Goal: Task Accomplishment & Management: Use online tool/utility

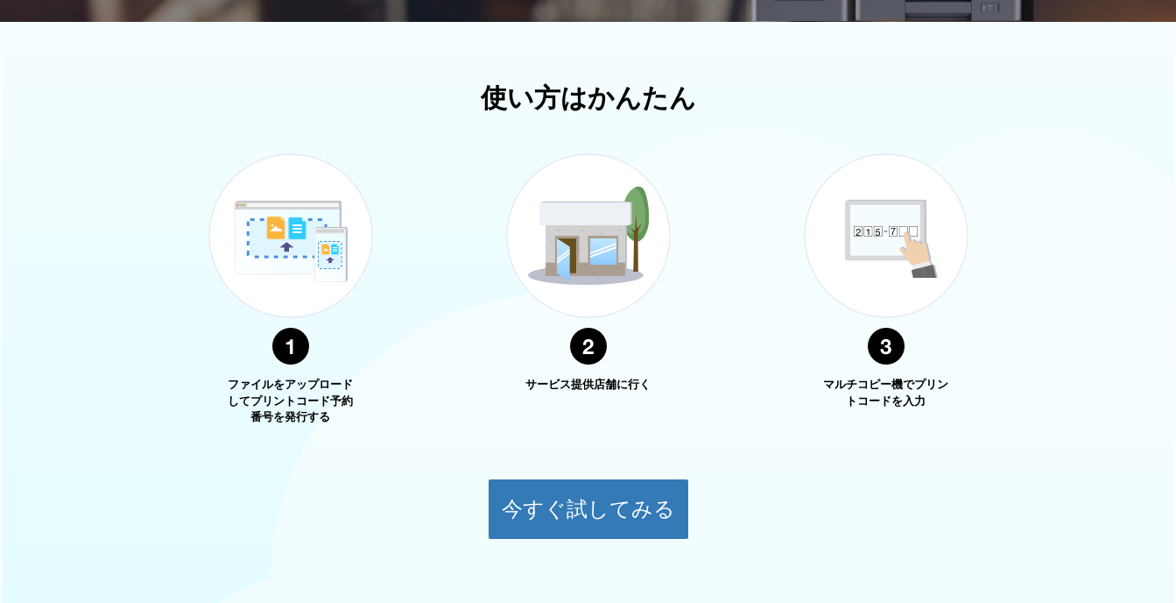
scroll to position [657, 0]
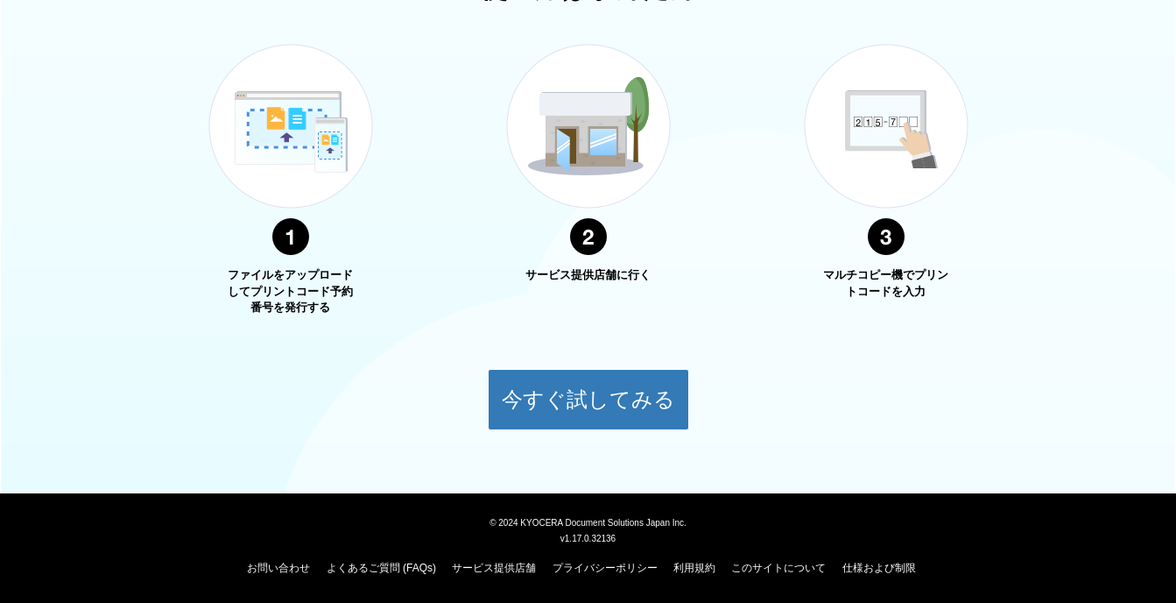
click at [331, 120] on img at bounding box center [290, 149] width 219 height 277
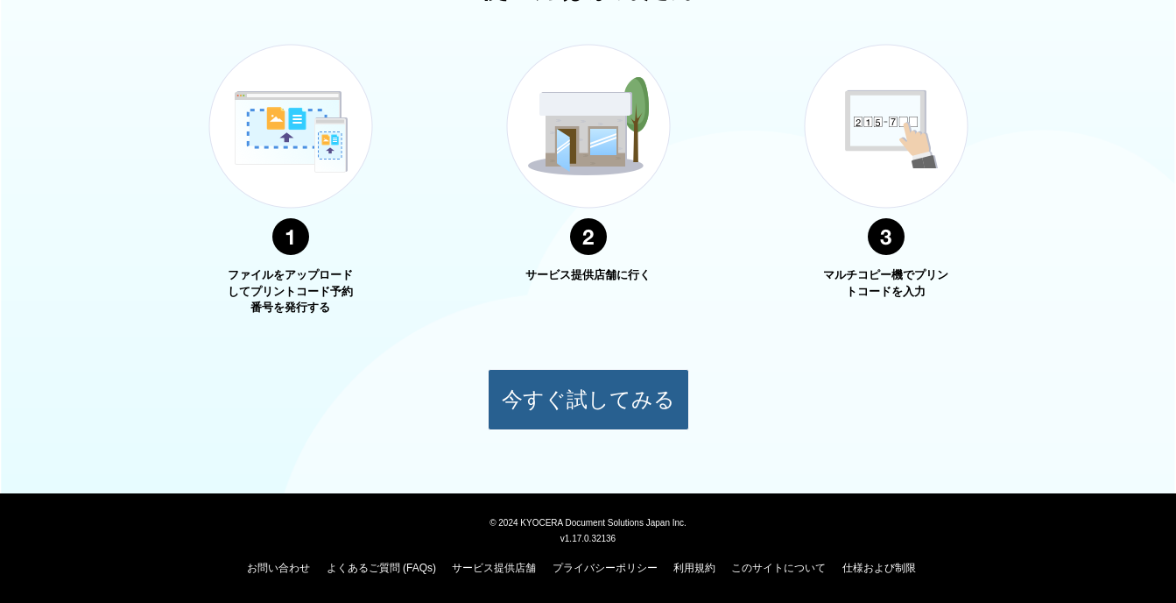
click at [607, 387] on button "今すぐ試してみる" at bounding box center [588, 399] width 201 height 61
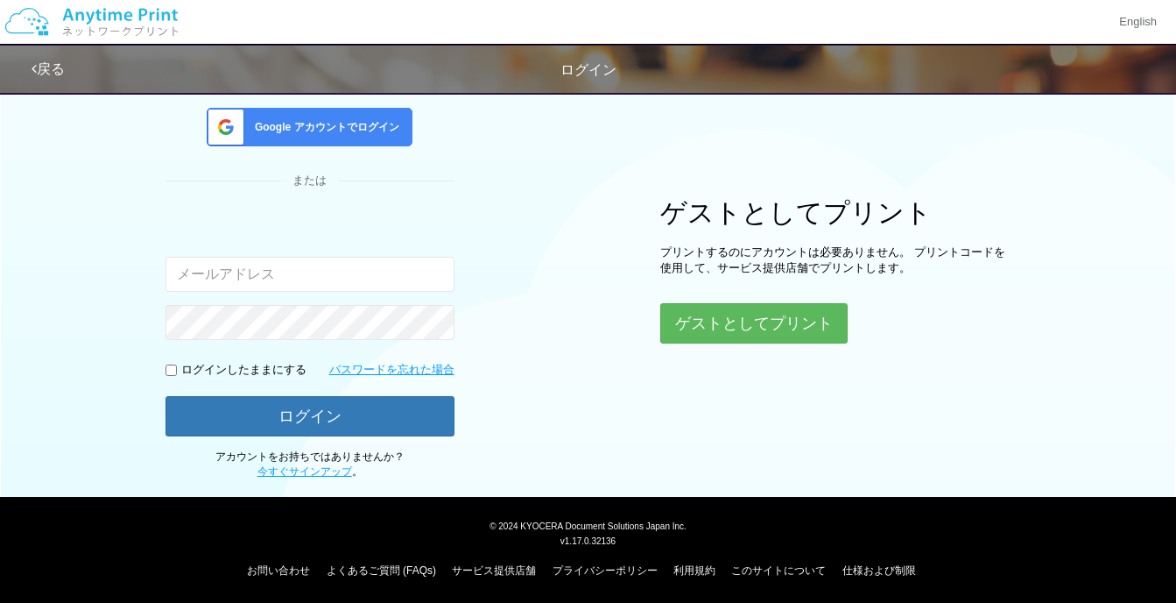
scroll to position [141, 0]
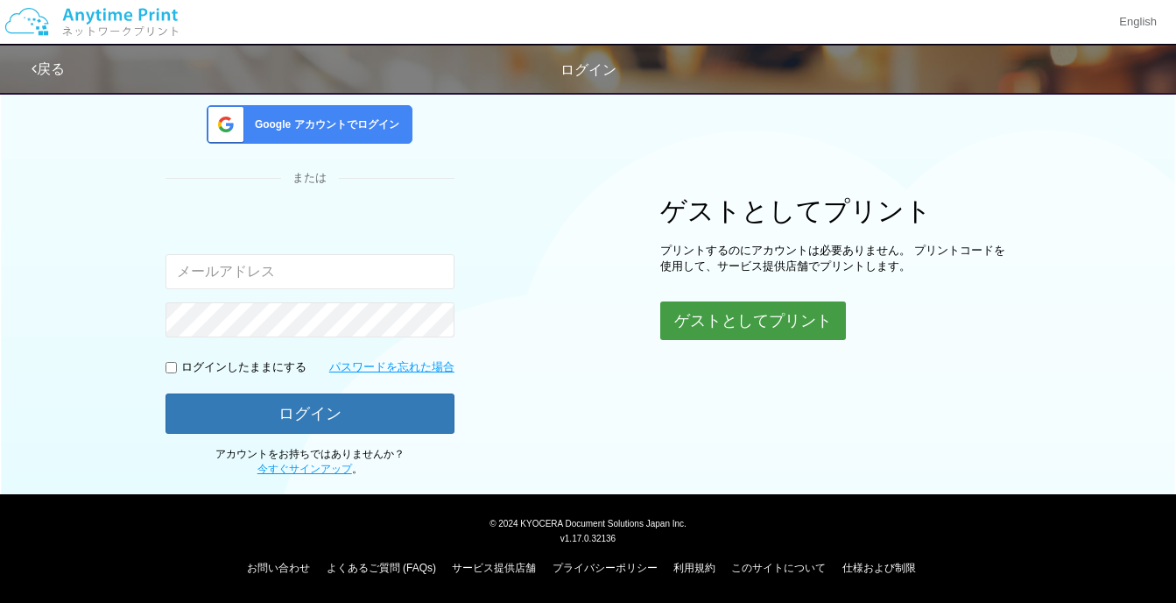
click at [724, 330] on button "ゲストとしてプリント" at bounding box center [753, 320] width 186 height 39
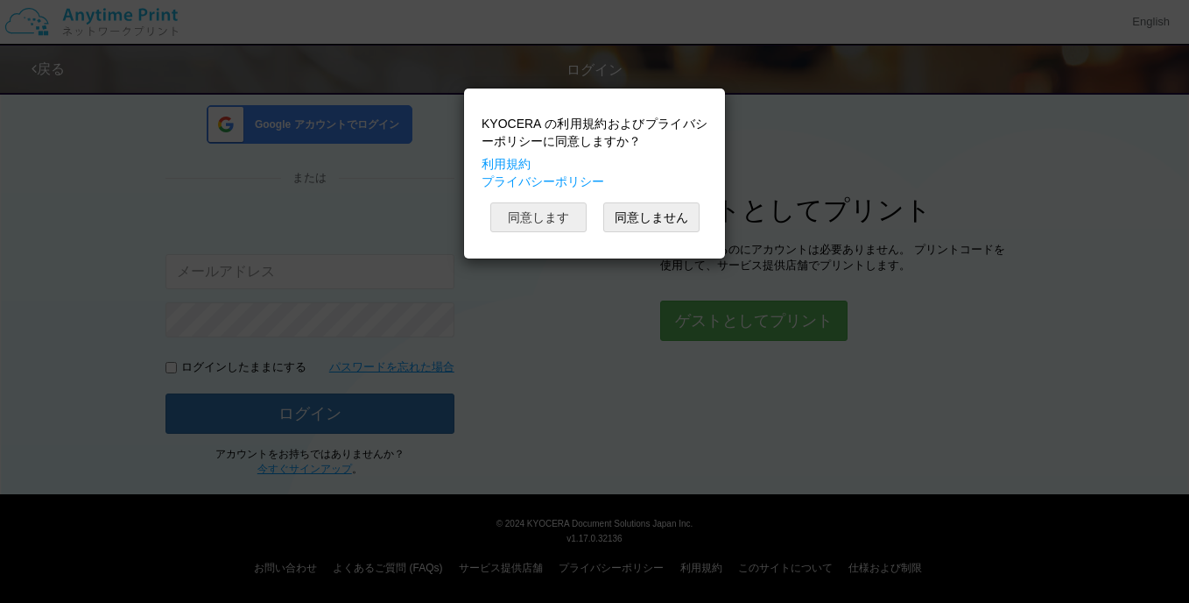
click at [571, 219] on button "同意します" at bounding box center [538, 217] width 96 height 30
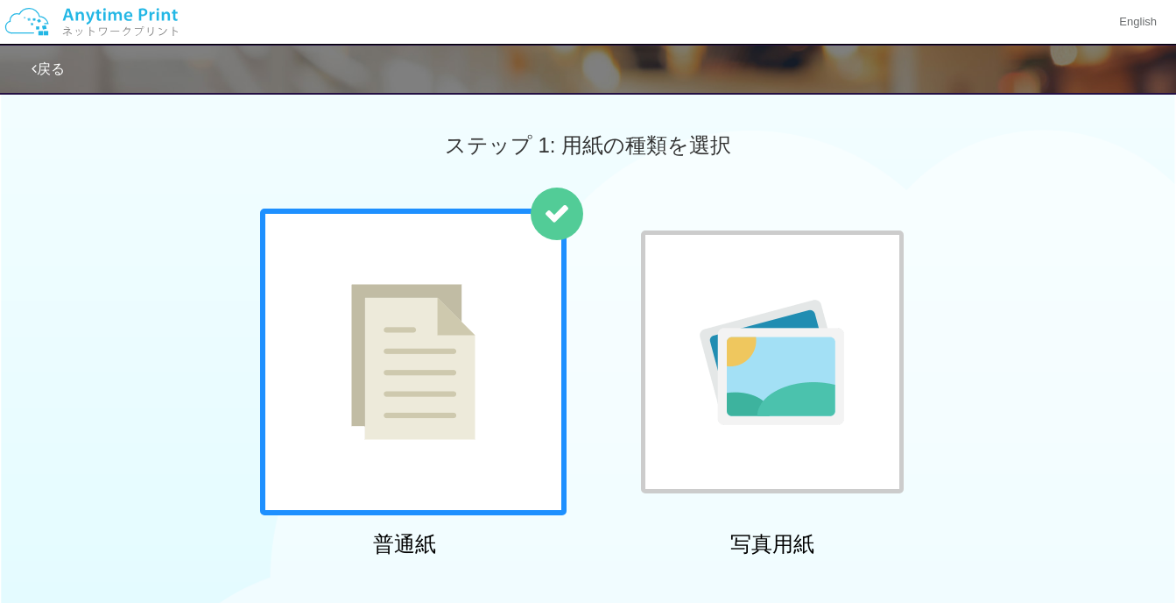
click at [443, 328] on img at bounding box center [413, 362] width 124 height 156
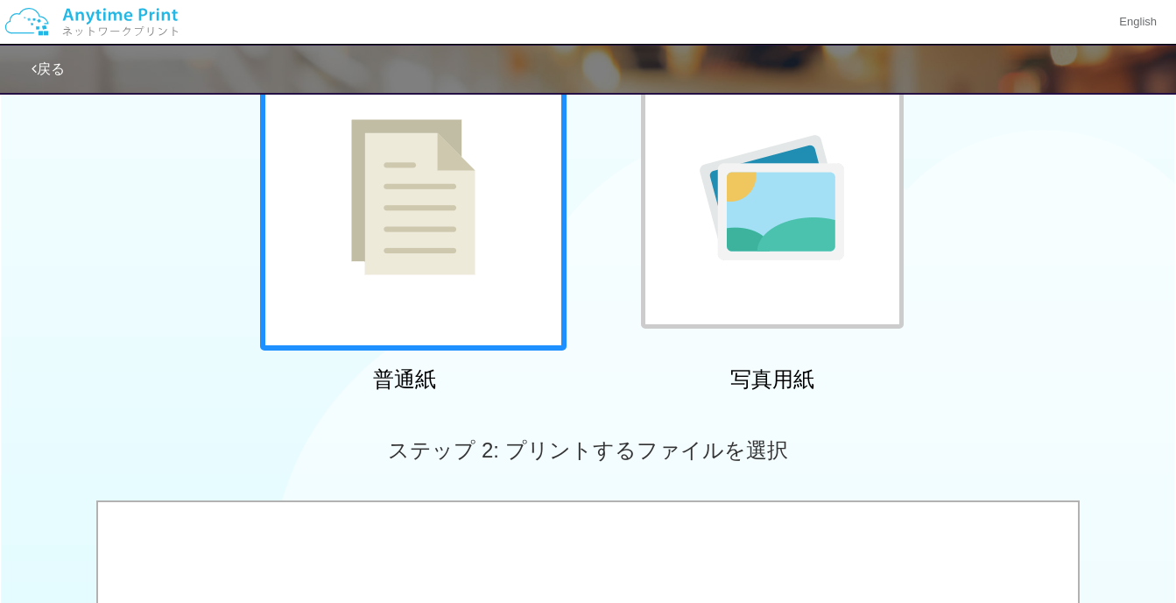
scroll to position [350, 0]
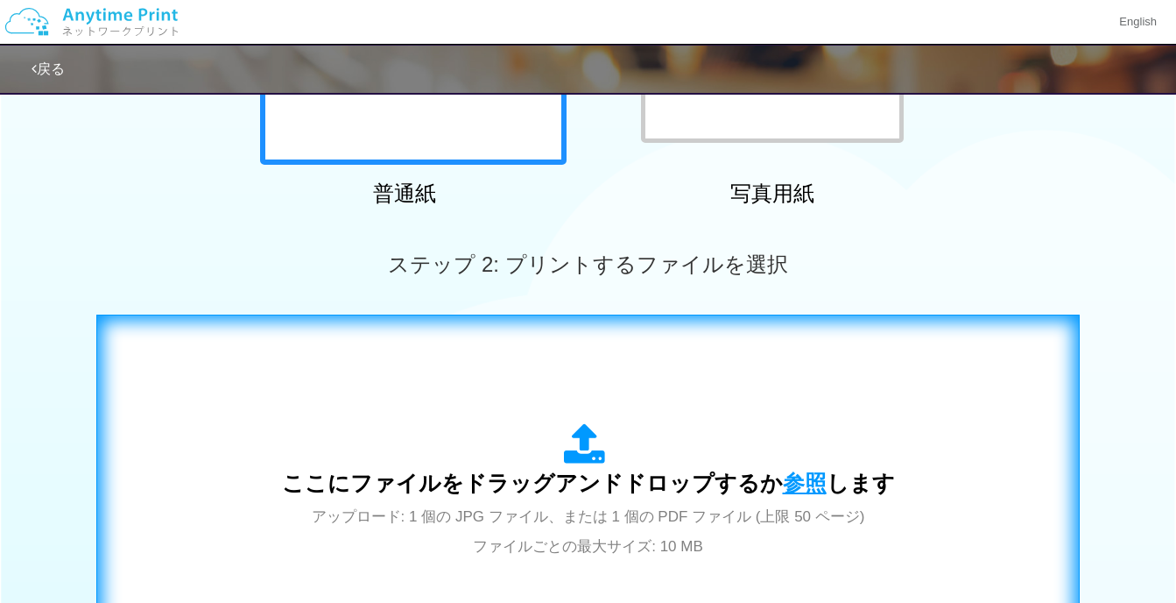
click at [807, 470] on span "参照" at bounding box center [805, 482] width 44 height 25
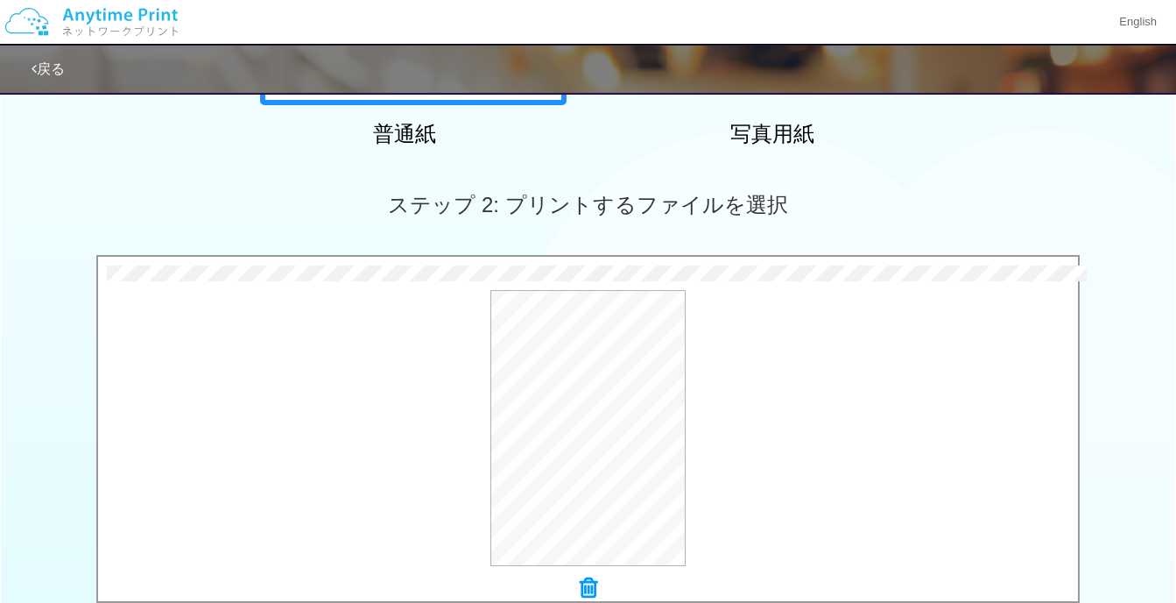
scroll to position [613, 0]
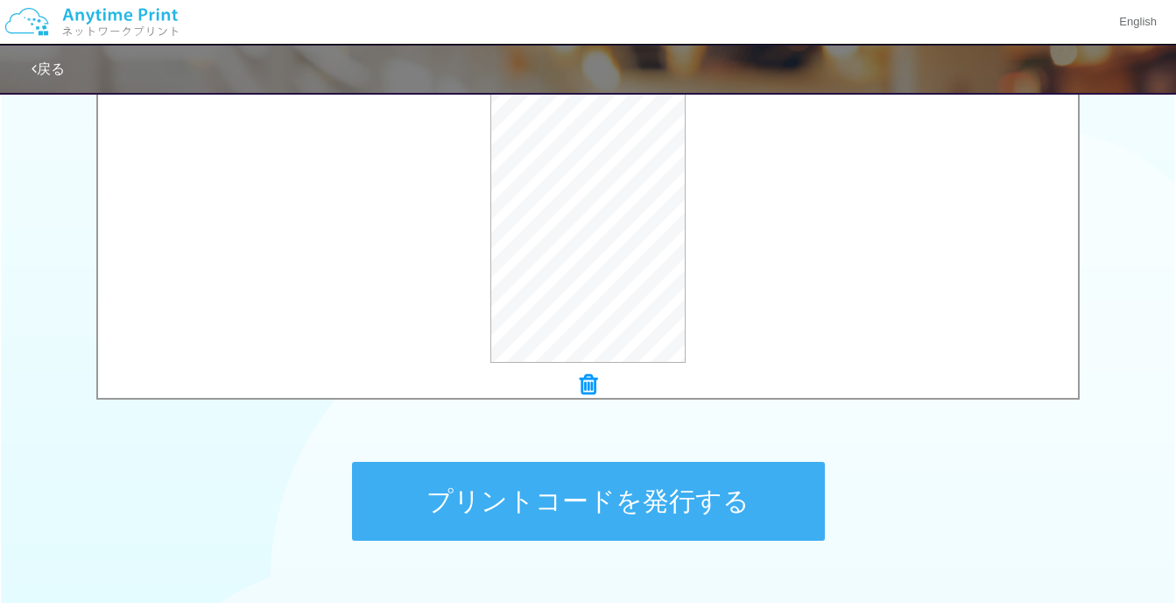
click at [599, 495] on button "プリントコードを発行する" at bounding box center [588, 501] width 473 height 79
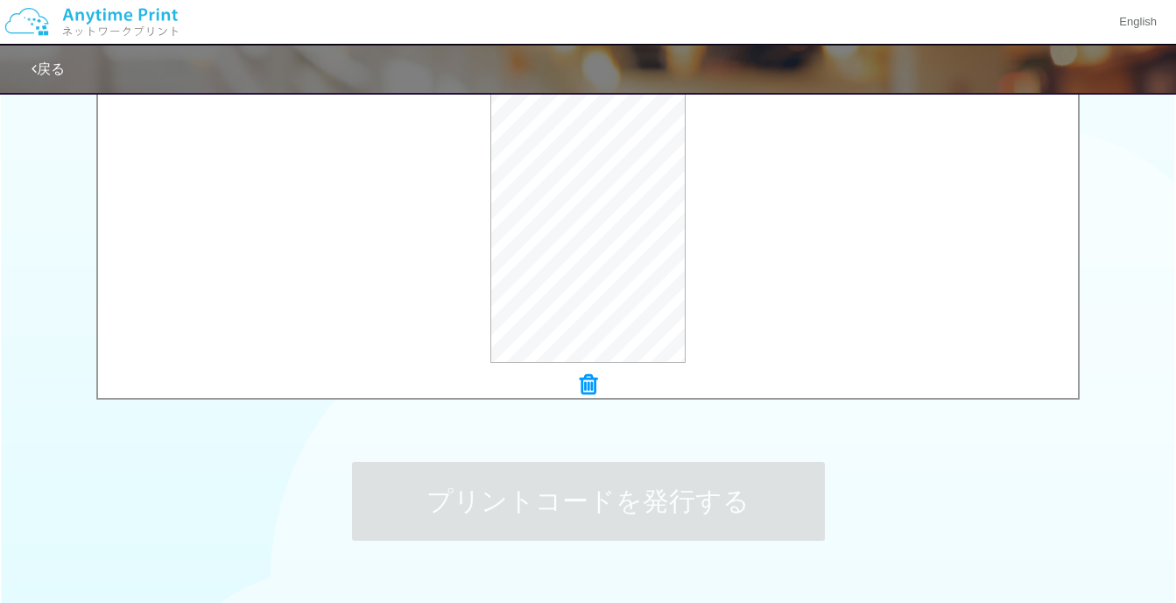
scroll to position [0, 0]
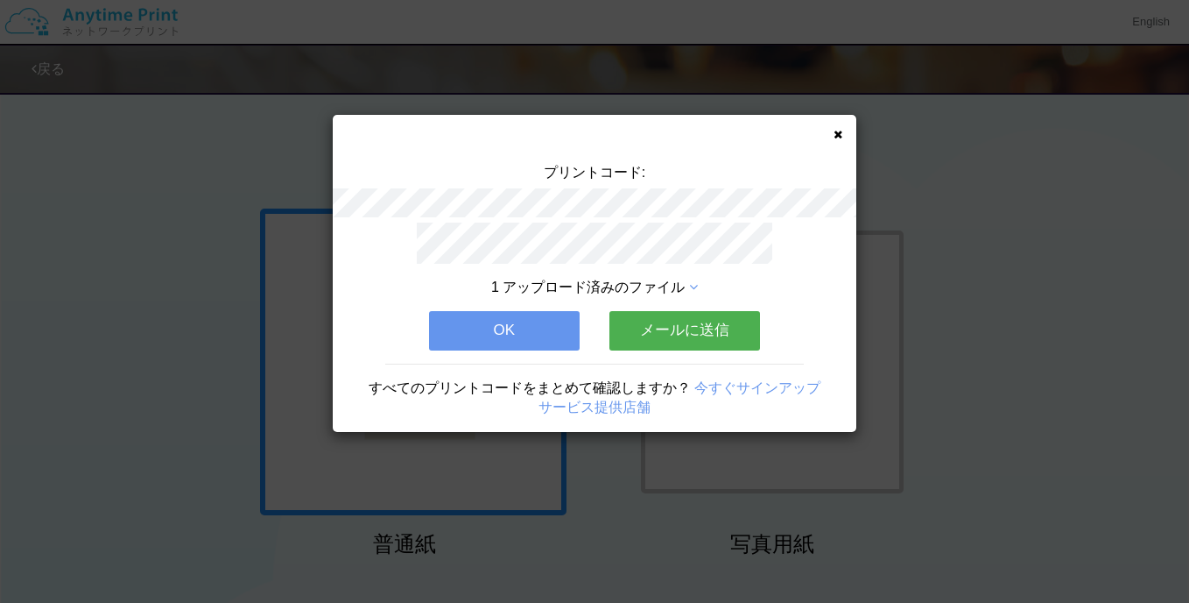
click at [504, 311] on button "OK" at bounding box center [504, 330] width 151 height 39
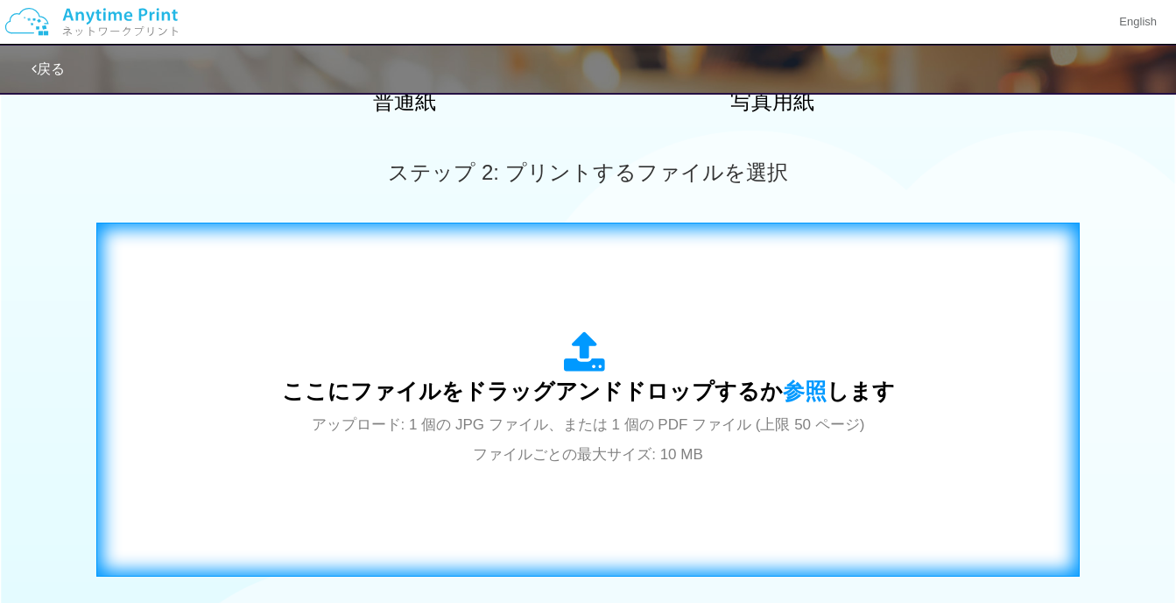
scroll to position [525, 0]
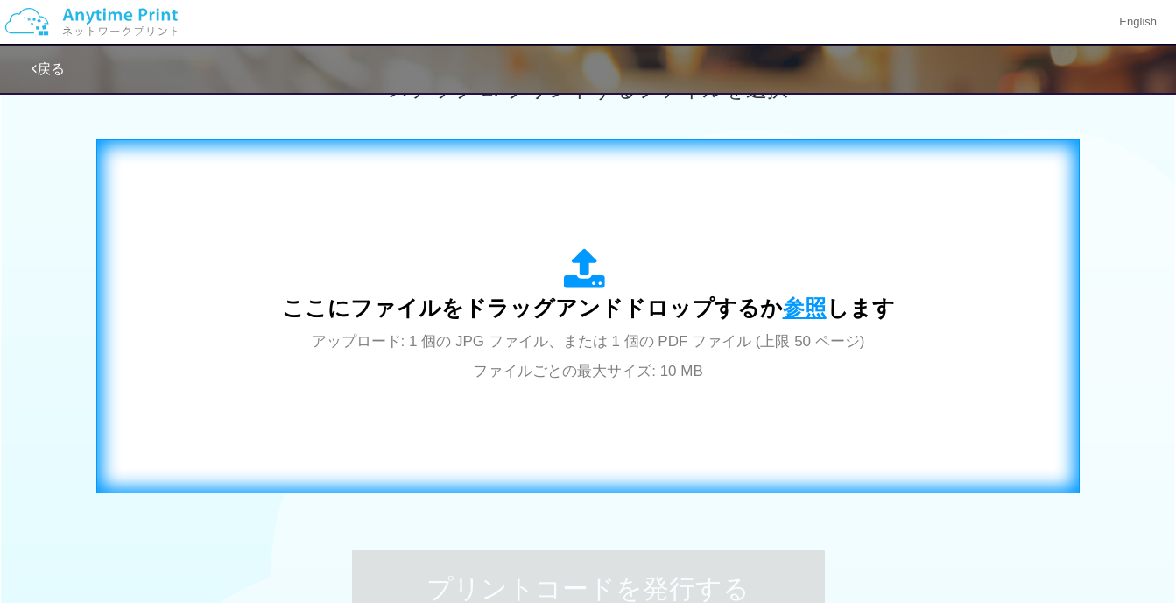
click at [793, 309] on span "参照" at bounding box center [805, 307] width 44 height 25
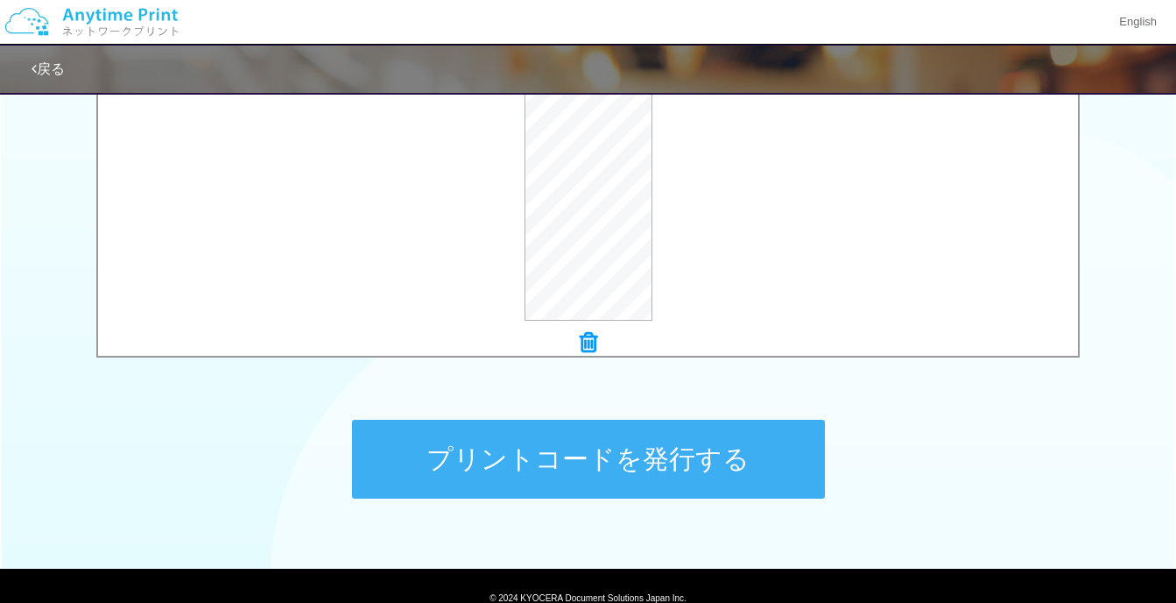
scroll to position [730, 0]
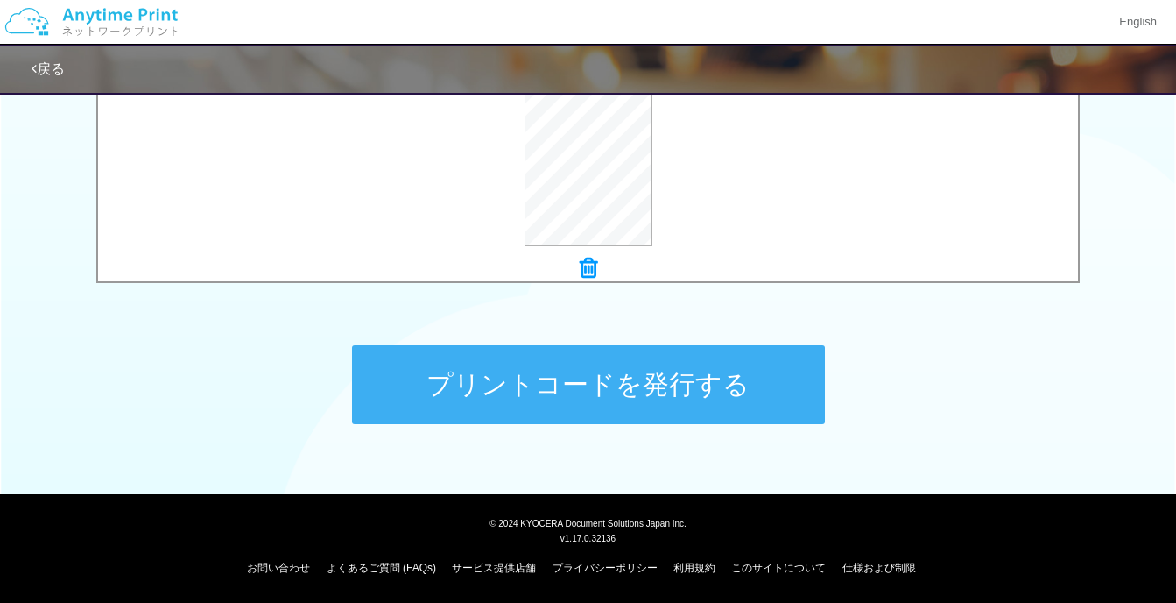
click at [615, 367] on button "プリントコードを発行する" at bounding box center [588, 384] width 473 height 79
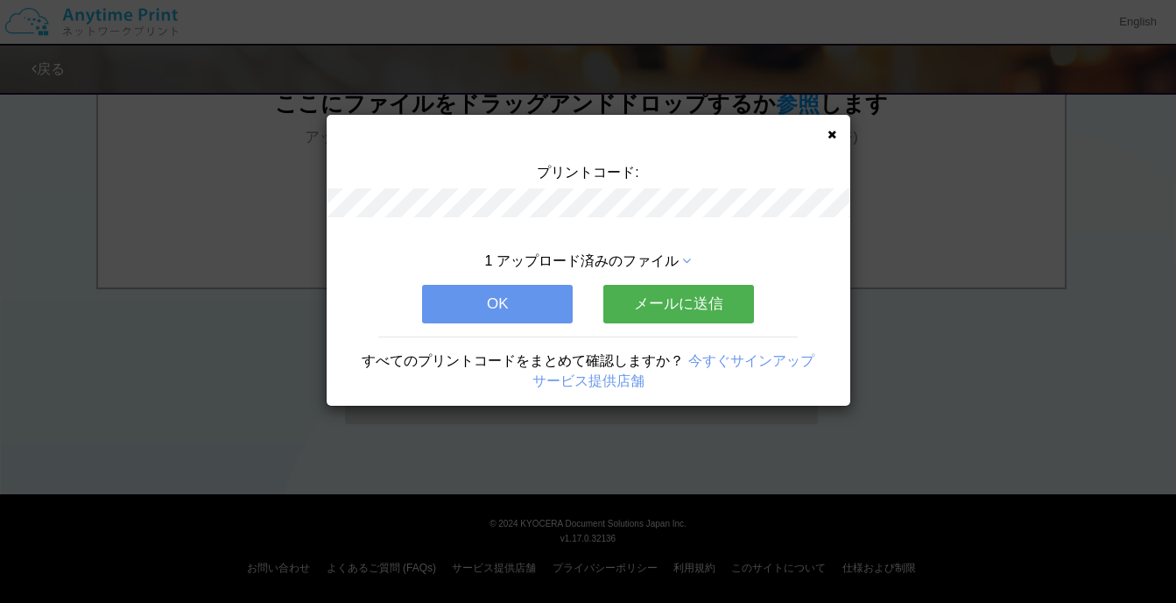
scroll to position [0, 0]
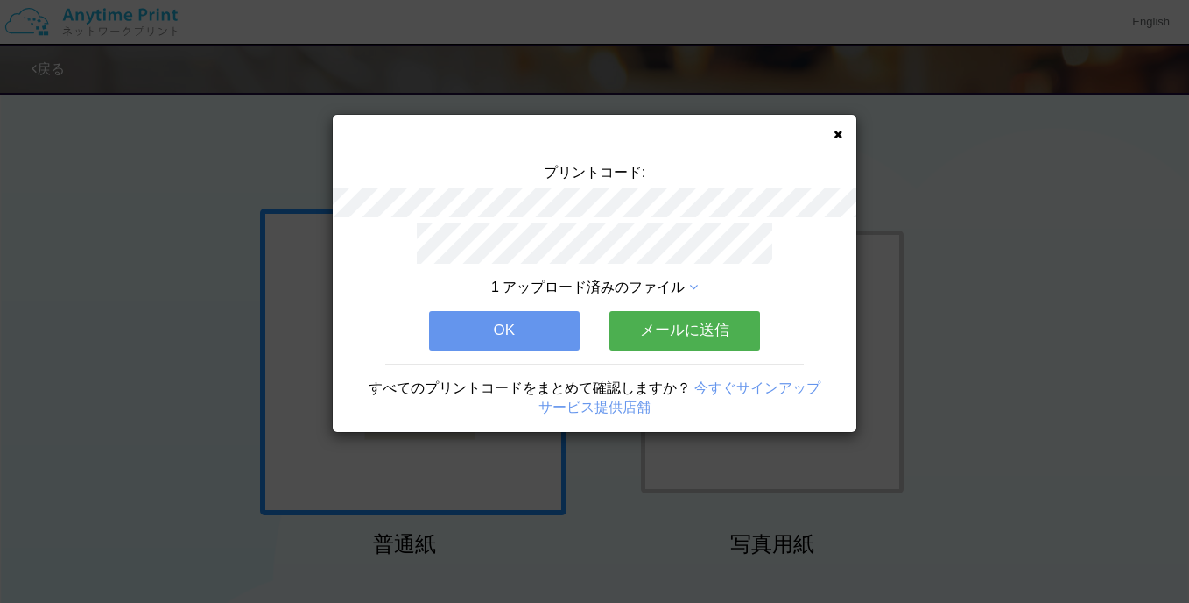
click at [834, 136] on icon at bounding box center [838, 134] width 9 height 11
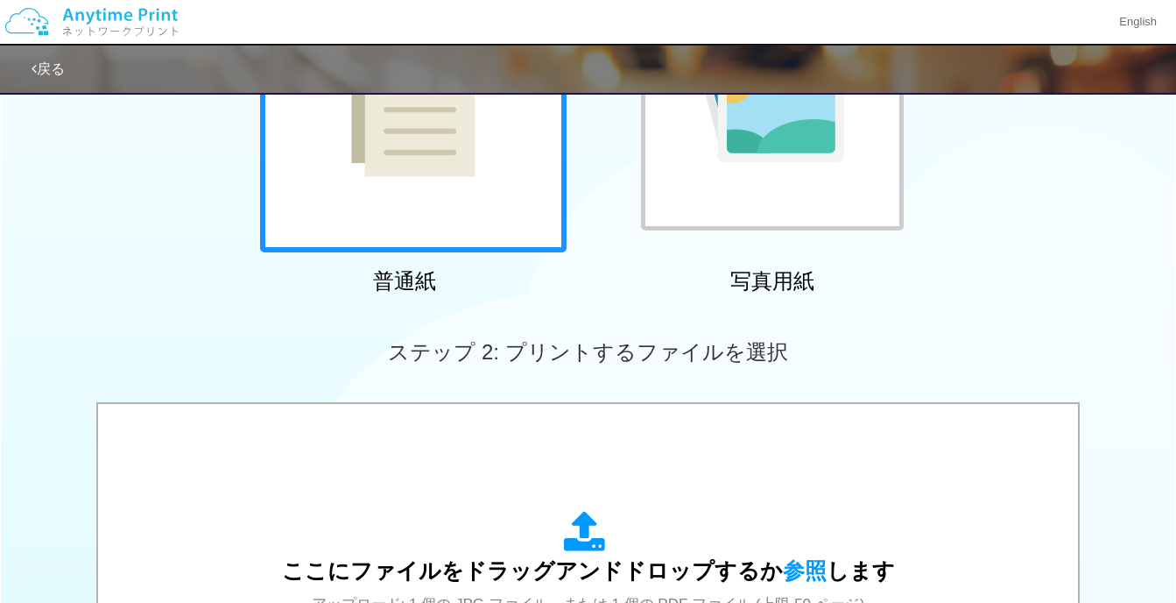
scroll to position [525, 0]
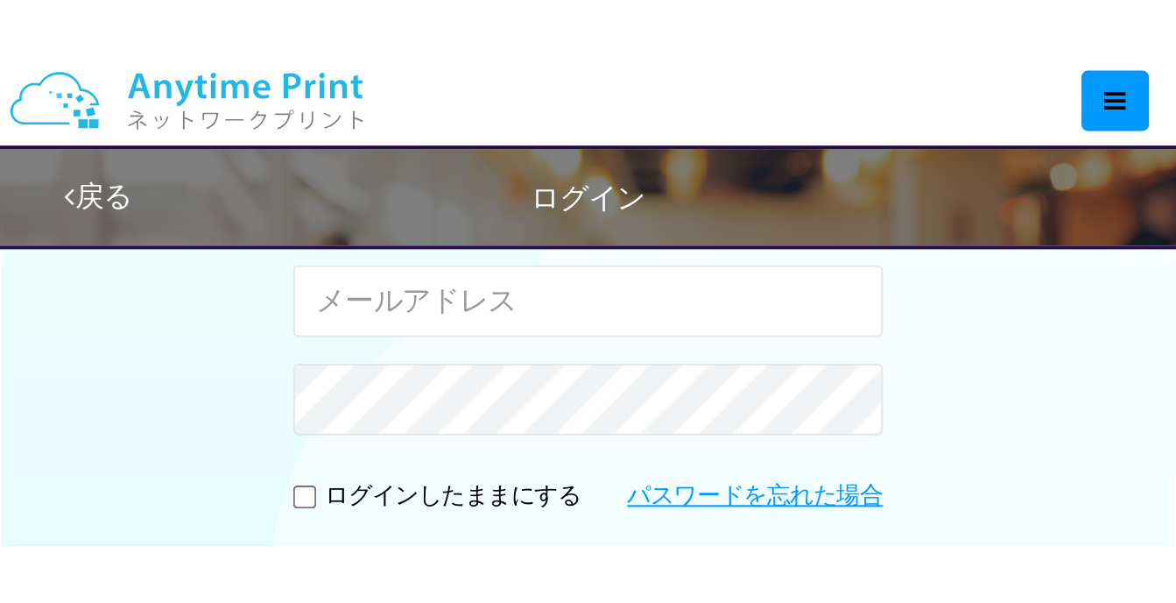
scroll to position [141, 0]
